Goal: Information Seeking & Learning: Learn about a topic

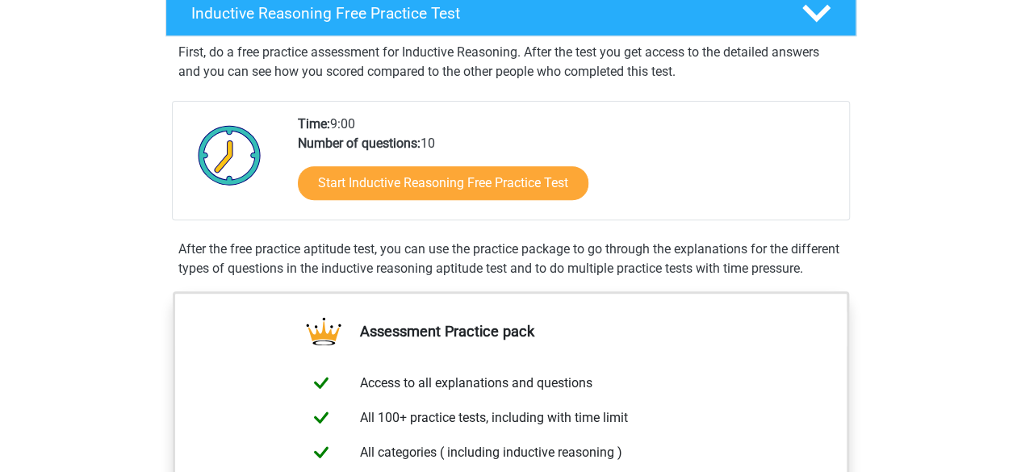
scroll to position [349, 0]
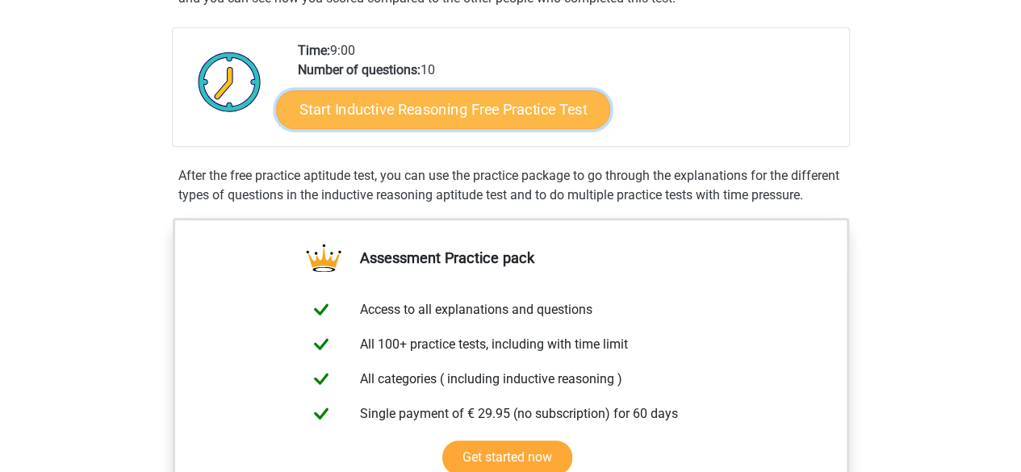
click at [546, 112] on link "Start Inductive Reasoning Free Practice Test" at bounding box center [443, 109] width 334 height 39
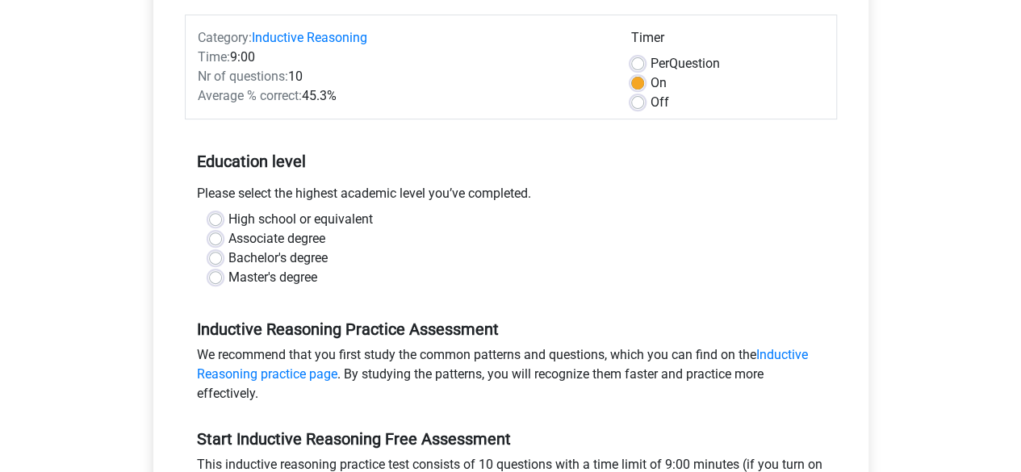
scroll to position [242, 0]
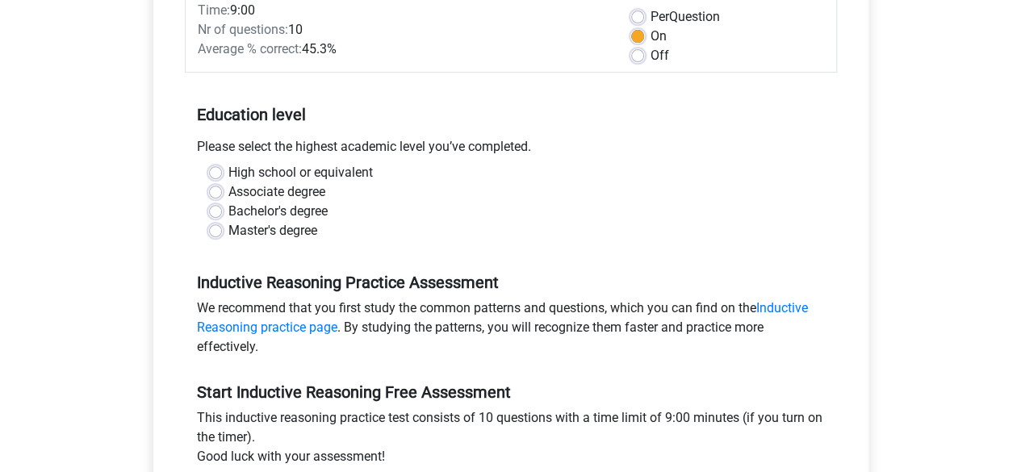
click at [232, 173] on label "High school or equivalent" at bounding box center [301, 172] width 145 height 19
click at [222, 173] on input "High school or equivalent" at bounding box center [215, 171] width 13 height 16
radio input "true"
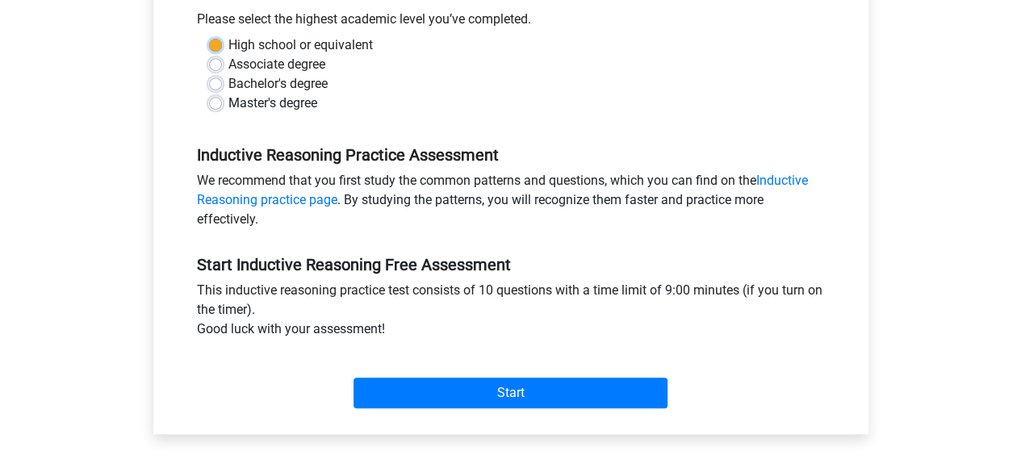
scroll to position [371, 0]
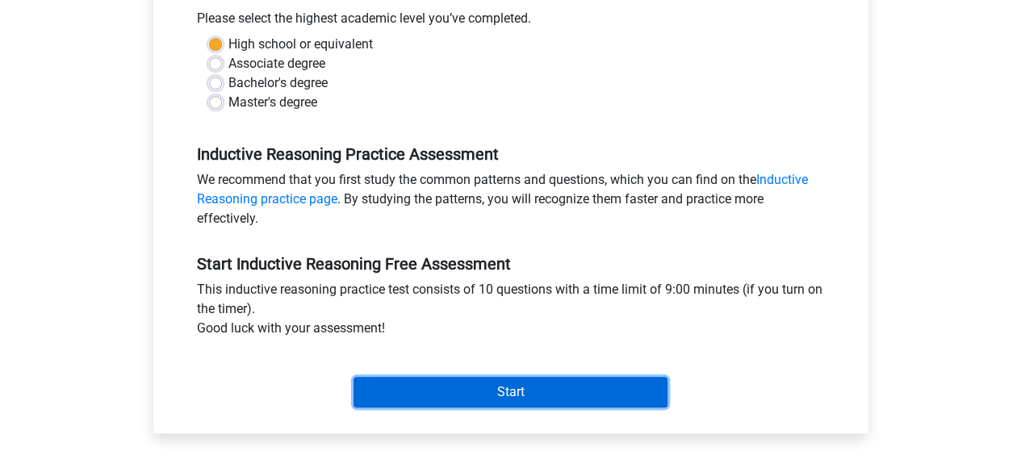
click at [632, 394] on input "Start" at bounding box center [511, 392] width 314 height 31
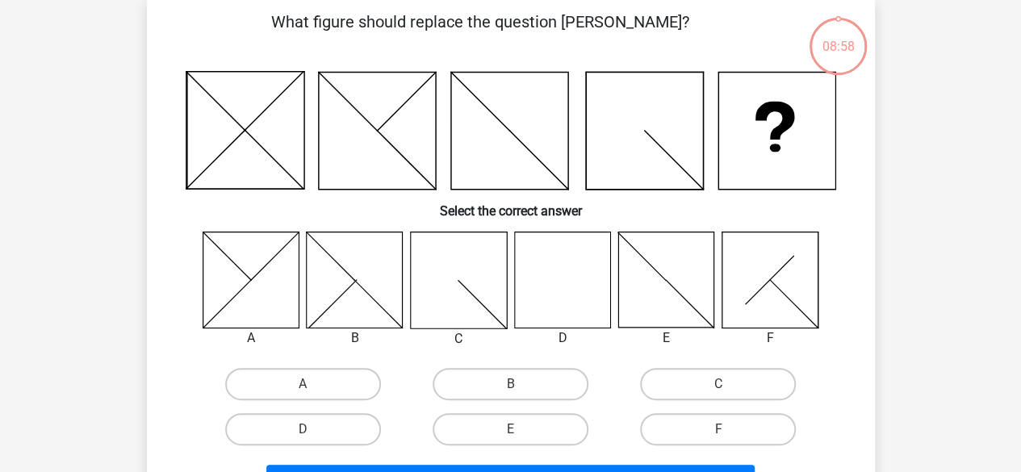
scroll to position [87, 0]
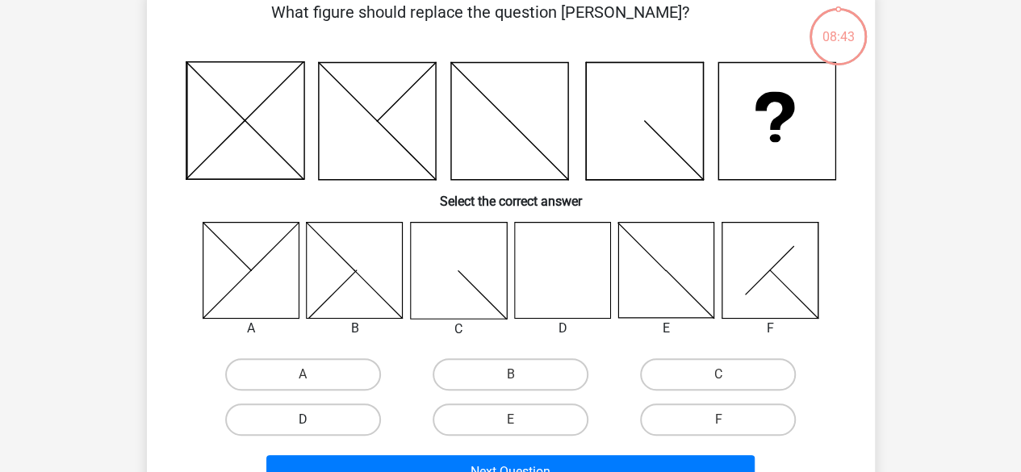
click at [347, 433] on label "D" at bounding box center [303, 420] width 156 height 32
click at [313, 430] on input "D" at bounding box center [308, 425] width 10 height 10
radio input "true"
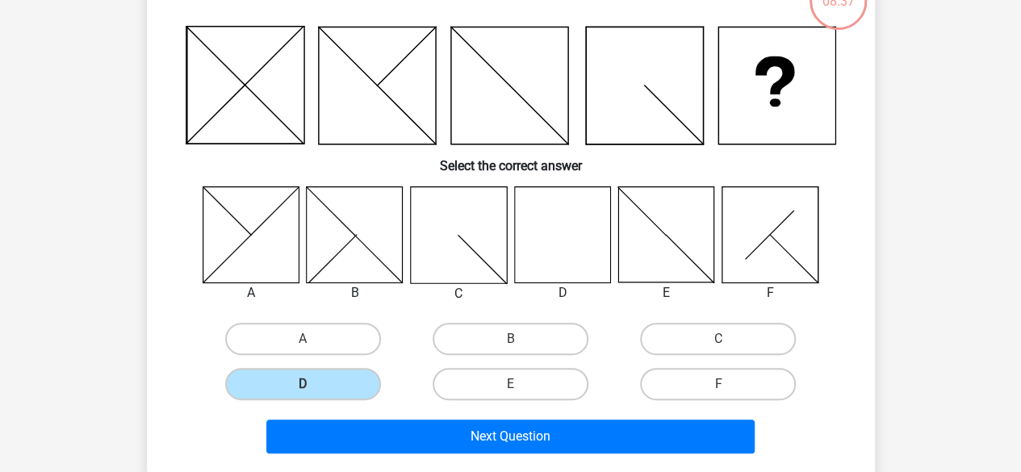
scroll to position [124, 0]
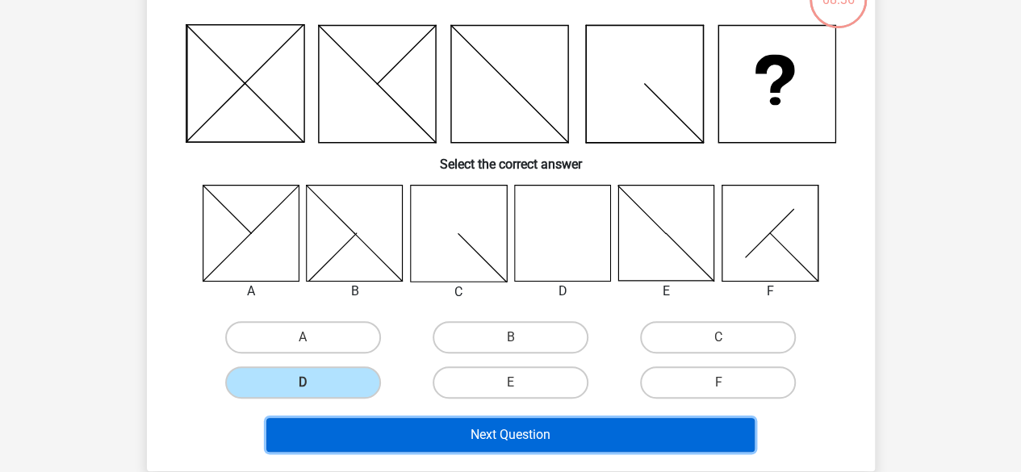
click at [690, 435] on button "Next Question" at bounding box center [510, 435] width 489 height 34
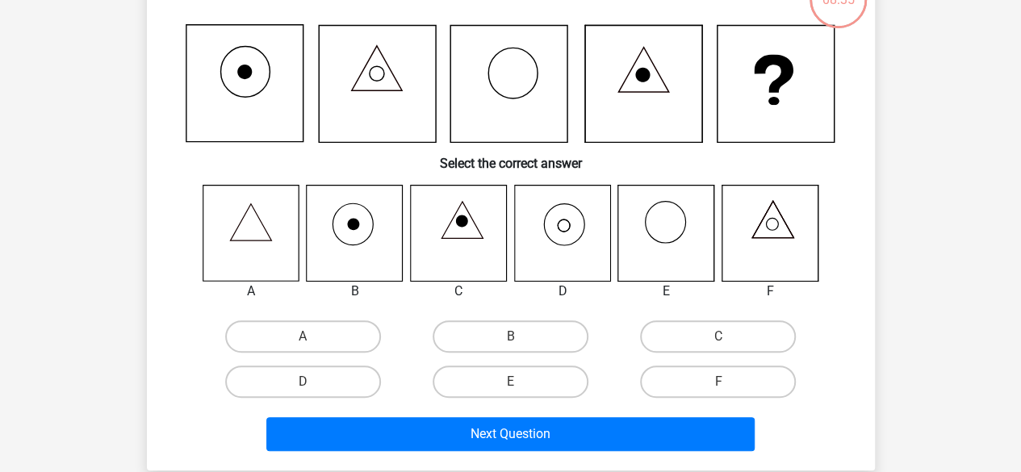
scroll to position [74, 0]
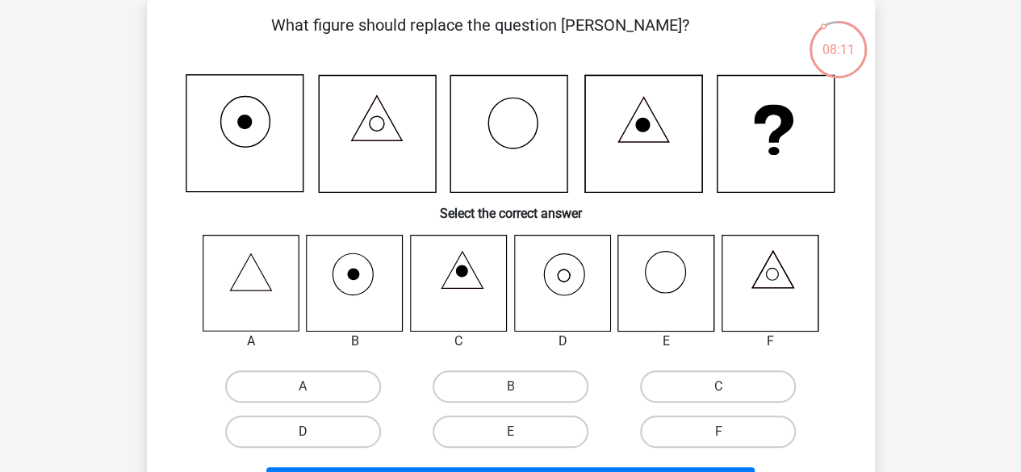
click at [370, 432] on label "D" at bounding box center [303, 432] width 156 height 32
click at [313, 432] on input "D" at bounding box center [308, 437] width 10 height 10
radio input "true"
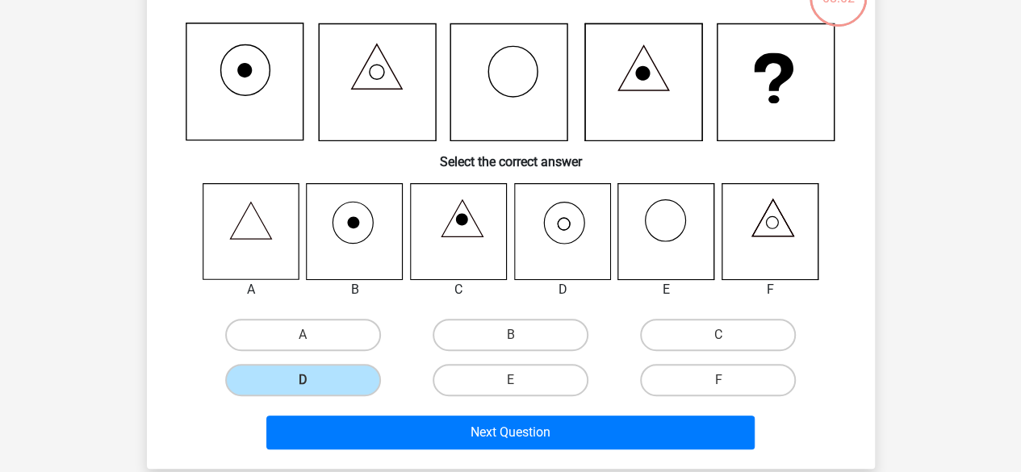
scroll to position [127, 0]
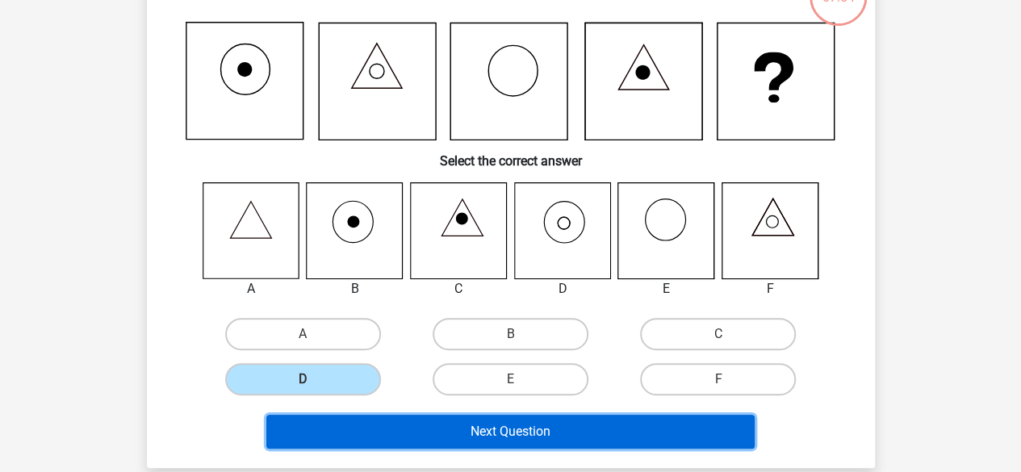
click at [515, 429] on button "Next Question" at bounding box center [510, 432] width 489 height 34
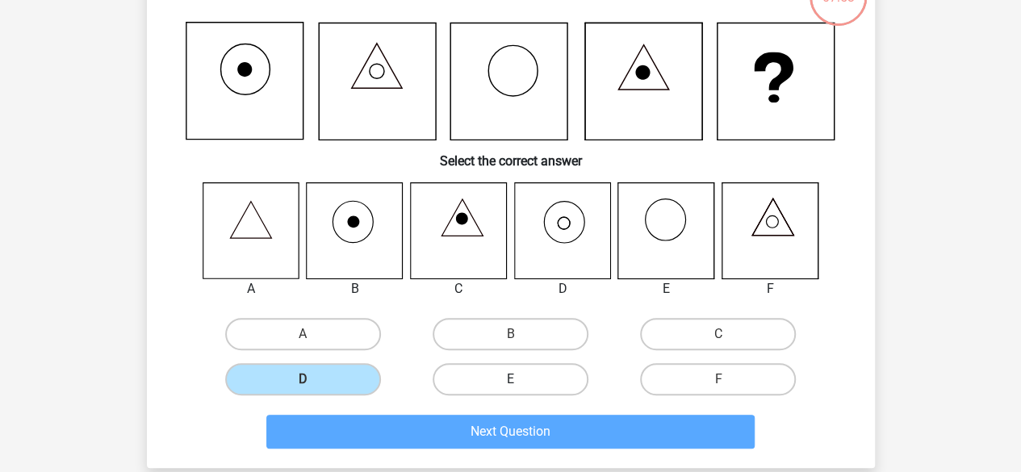
scroll to position [74, 0]
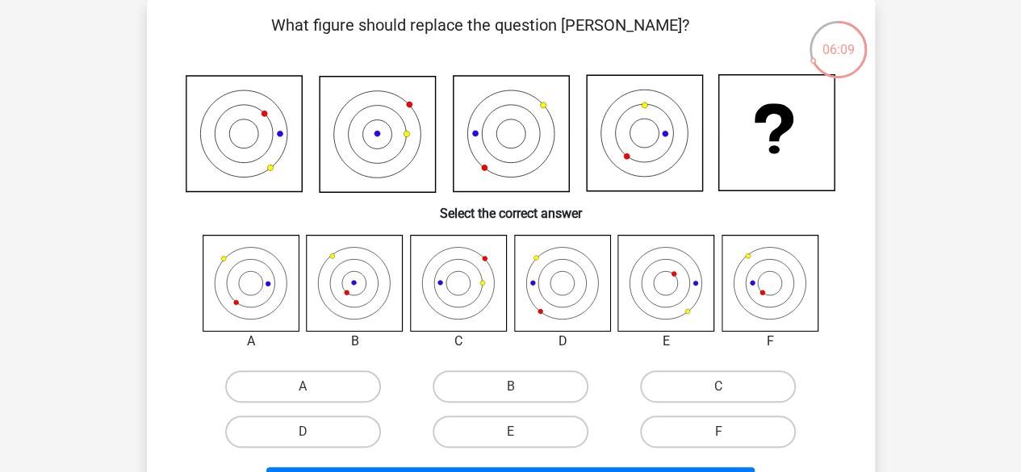
click at [681, 163] on icon at bounding box center [645, 133] width 116 height 116
click at [714, 325] on div at bounding box center [771, 284] width 122 height 98
click at [514, 419] on label "E" at bounding box center [511, 432] width 156 height 32
click at [514, 432] on input "E" at bounding box center [515, 437] width 10 height 10
radio input "true"
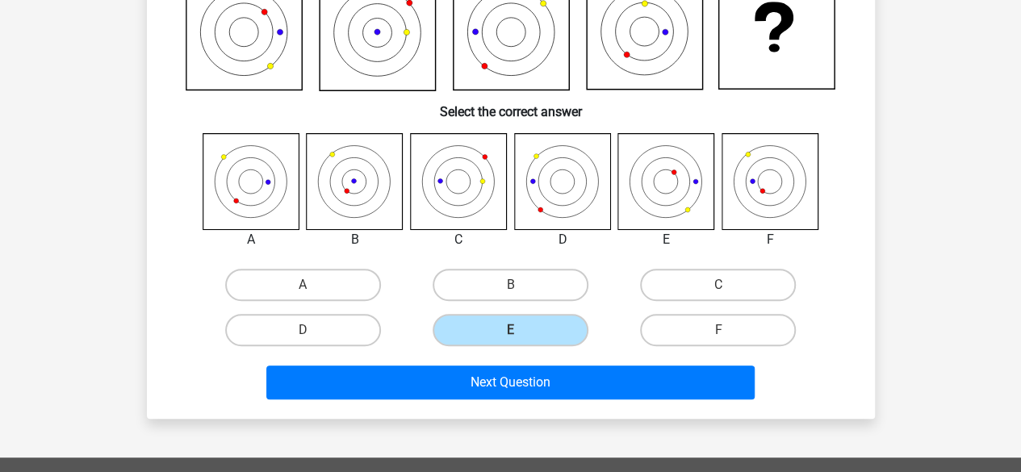
scroll to position [178, 0]
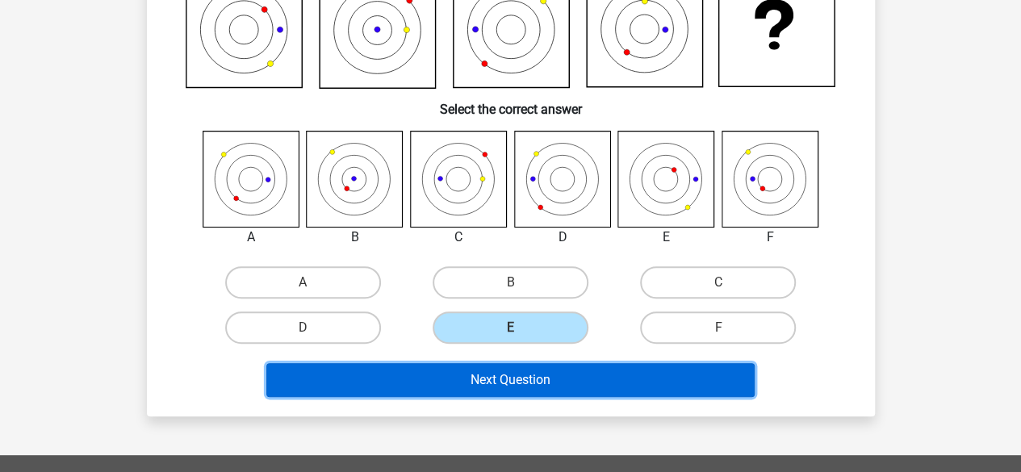
click at [589, 384] on button "Next Question" at bounding box center [510, 380] width 489 height 34
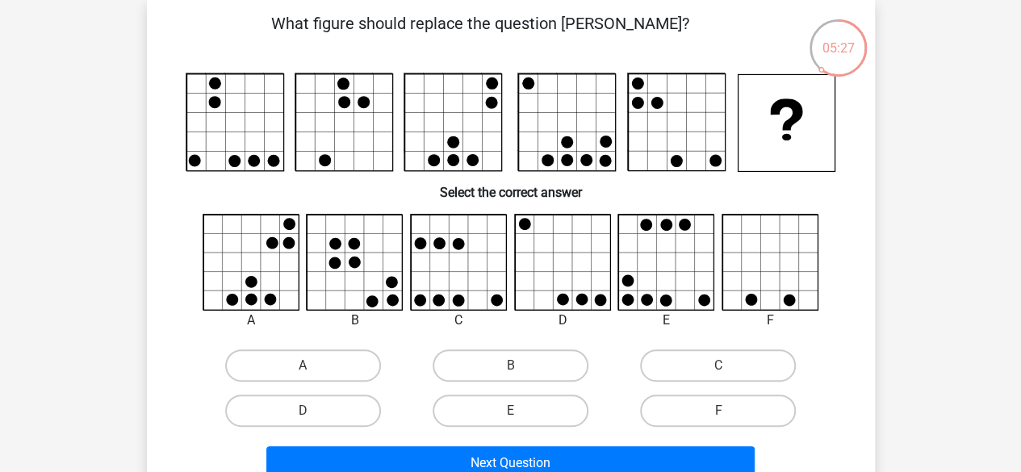
scroll to position [76, 0]
click at [367, 146] on rect at bounding box center [344, 122] width 97 height 97
click at [366, 410] on label "D" at bounding box center [303, 411] width 156 height 32
click at [313, 411] on input "D" at bounding box center [308, 416] width 10 height 10
radio input "true"
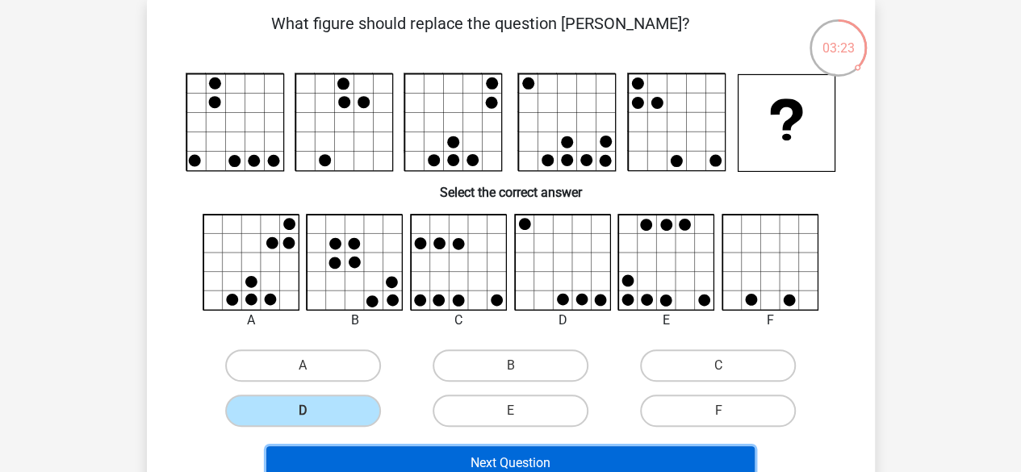
click at [434, 454] on button "Next Question" at bounding box center [510, 464] width 489 height 34
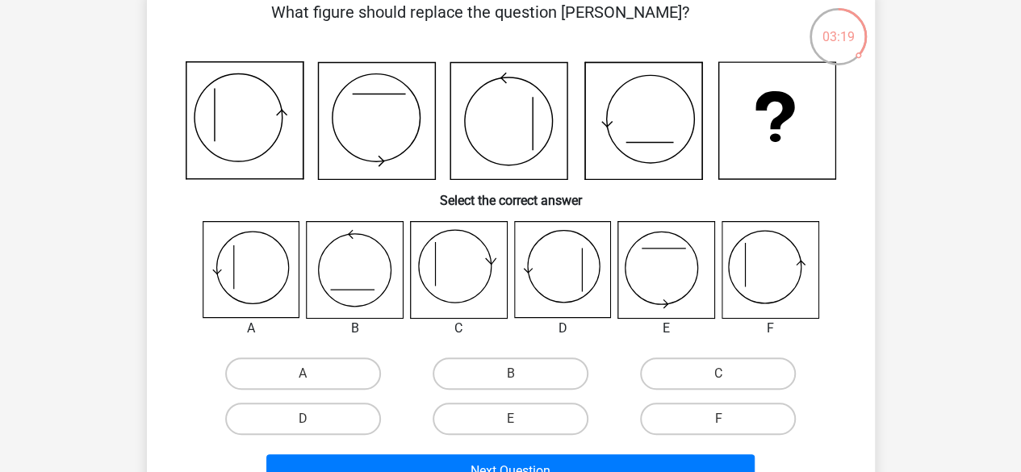
scroll to position [88, 0]
click at [715, 416] on label "F" at bounding box center [718, 418] width 156 height 32
click at [719, 418] on input "F" at bounding box center [724, 423] width 10 height 10
radio input "true"
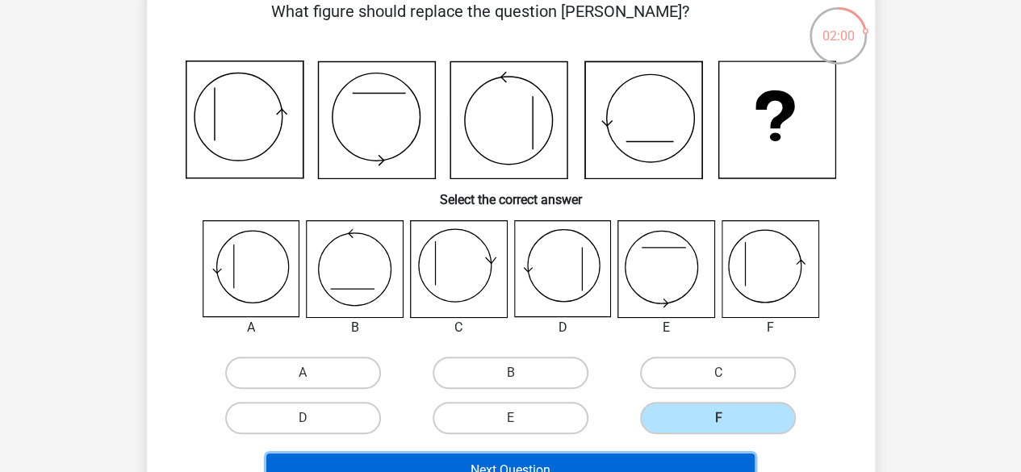
click at [665, 456] on button "Next Question" at bounding box center [510, 471] width 489 height 34
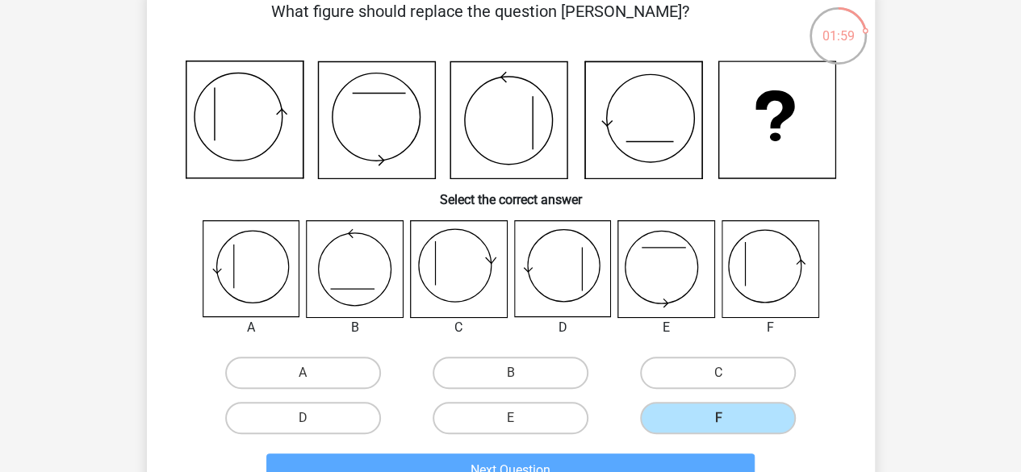
scroll to position [74, 0]
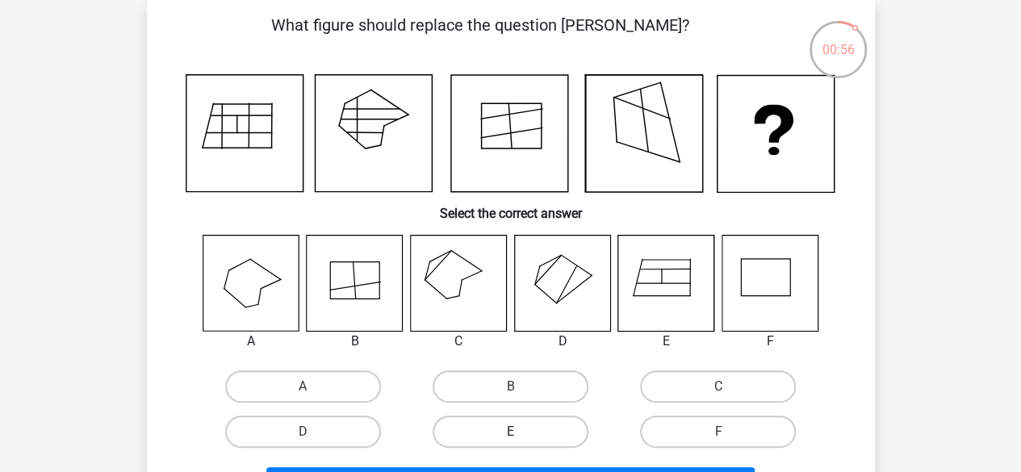
click at [554, 432] on label "E" at bounding box center [511, 432] width 156 height 32
click at [521, 432] on input "E" at bounding box center [515, 437] width 10 height 10
radio input "true"
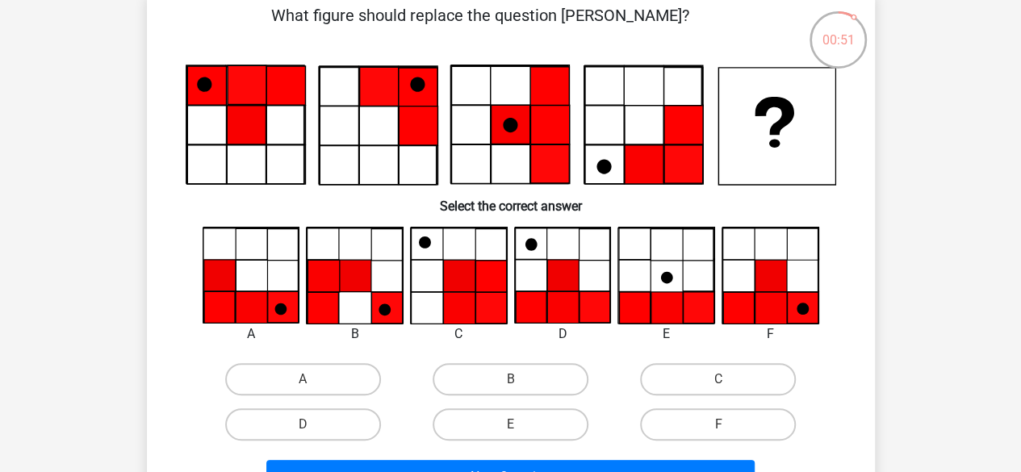
scroll to position [86, 0]
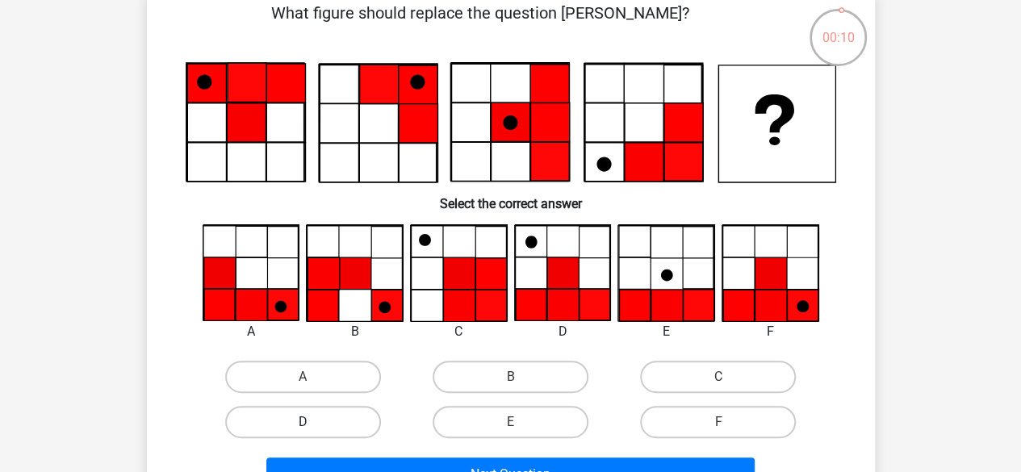
click at [346, 410] on label "D" at bounding box center [303, 422] width 156 height 32
click at [313, 422] on input "D" at bounding box center [308, 427] width 10 height 10
radio input "true"
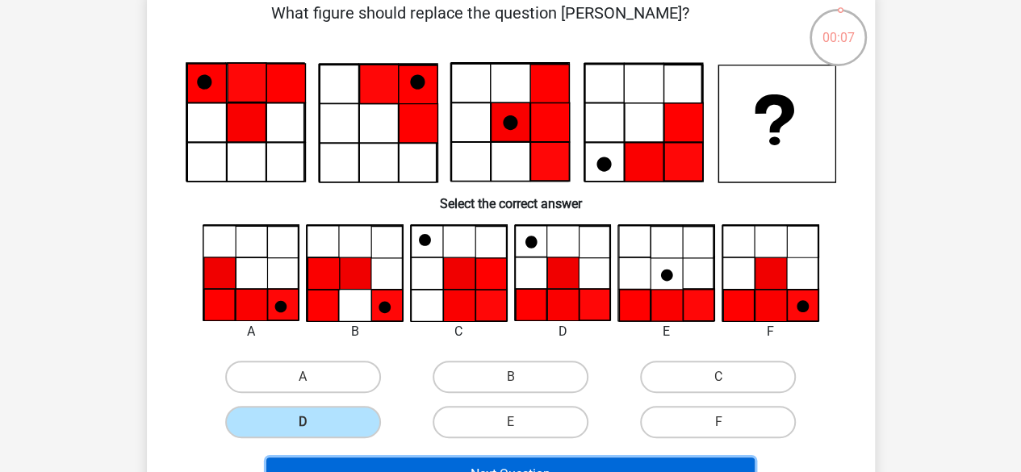
click at [589, 459] on button "Next Question" at bounding box center [510, 475] width 489 height 34
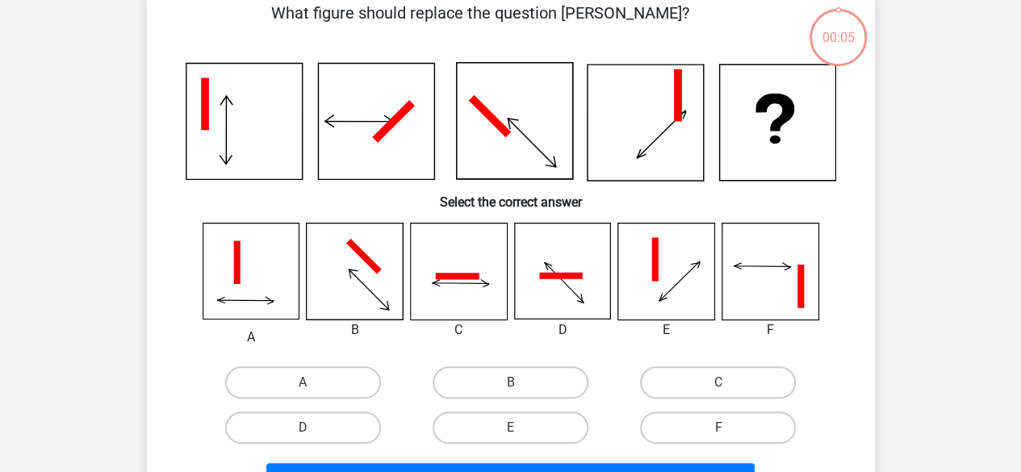
scroll to position [74, 0]
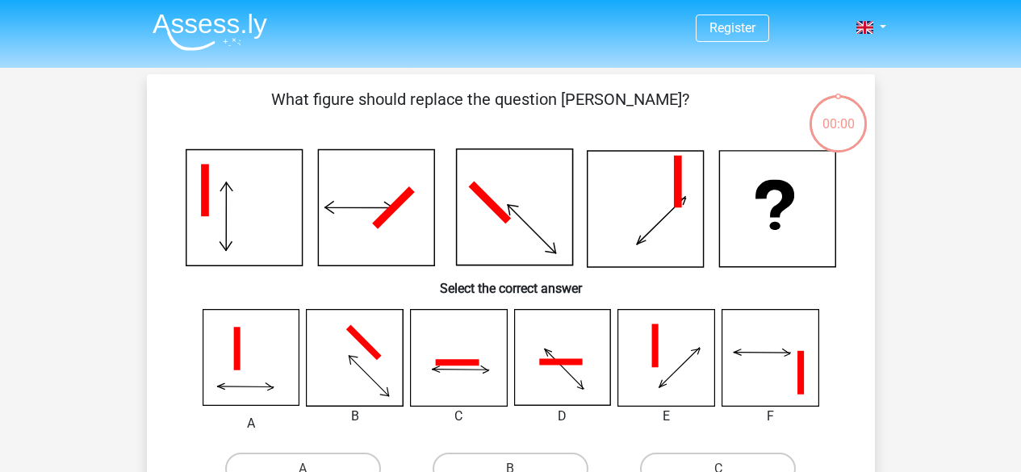
scroll to position [74, 0]
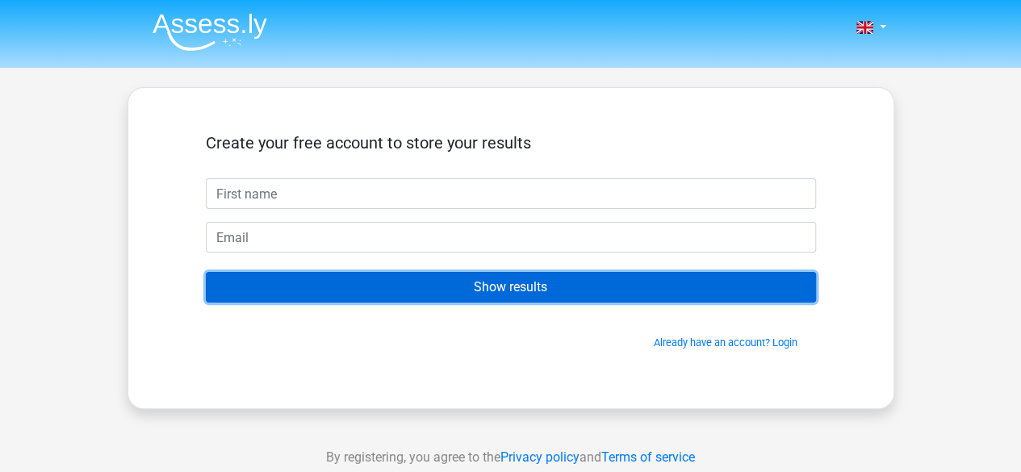
click at [402, 286] on input "Show results" at bounding box center [511, 287] width 610 height 31
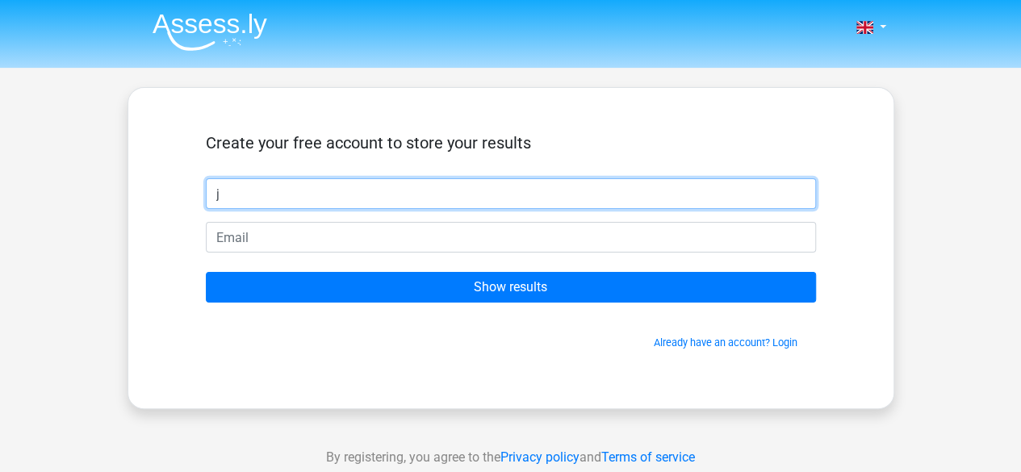
type input "j"
